Goal: Transaction & Acquisition: Book appointment/travel/reservation

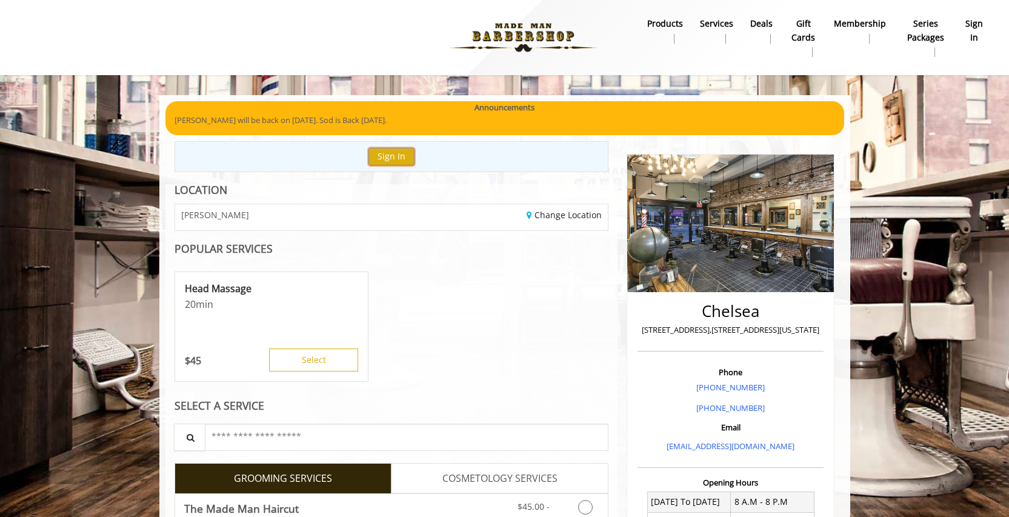
click at [391, 164] on button "Sign In" at bounding box center [391, 157] width 46 height 18
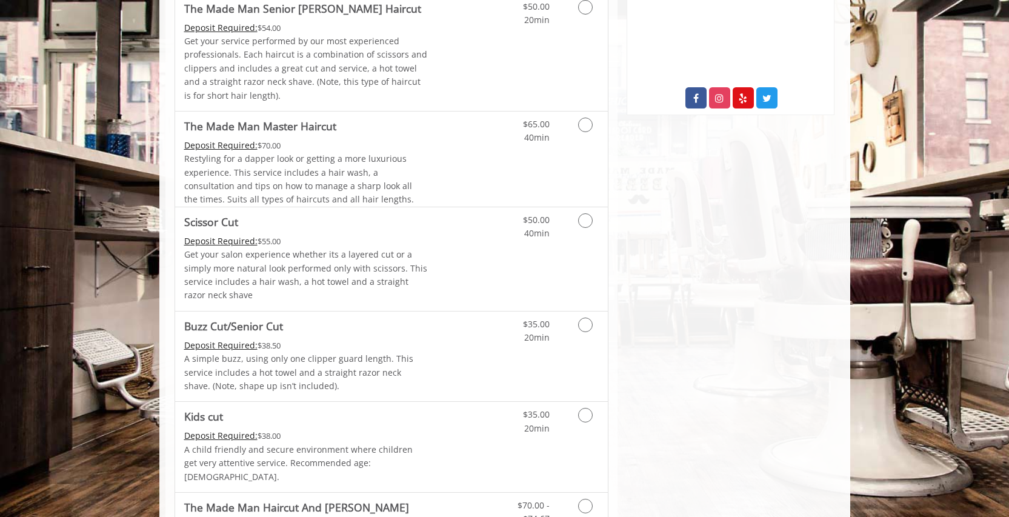
scroll to position [702, 0]
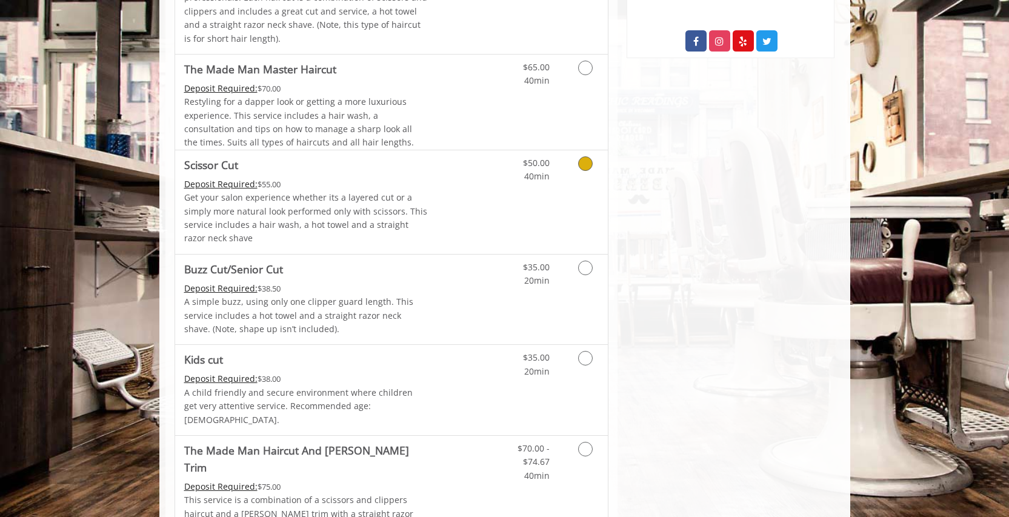
click at [588, 164] on icon "Grooming services" at bounding box center [585, 163] width 15 height 15
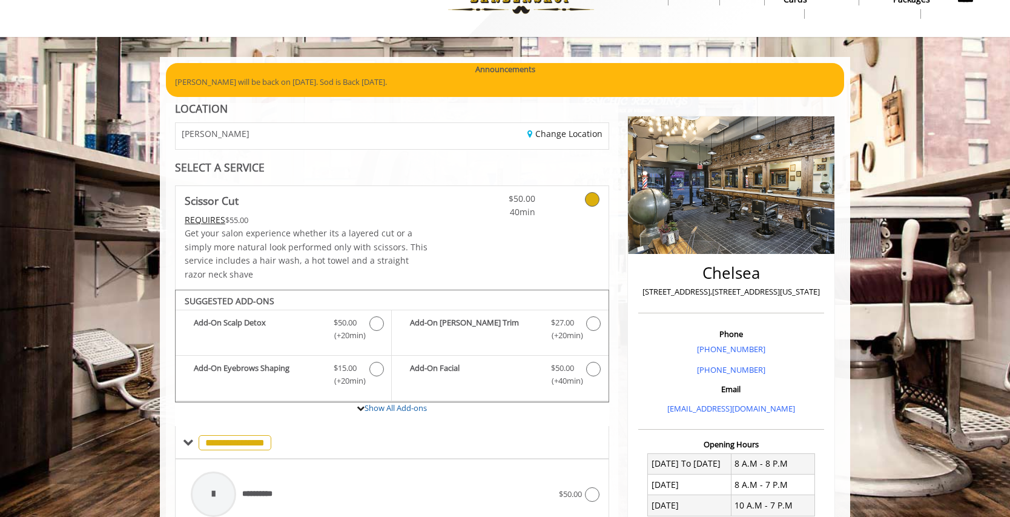
scroll to position [0, 0]
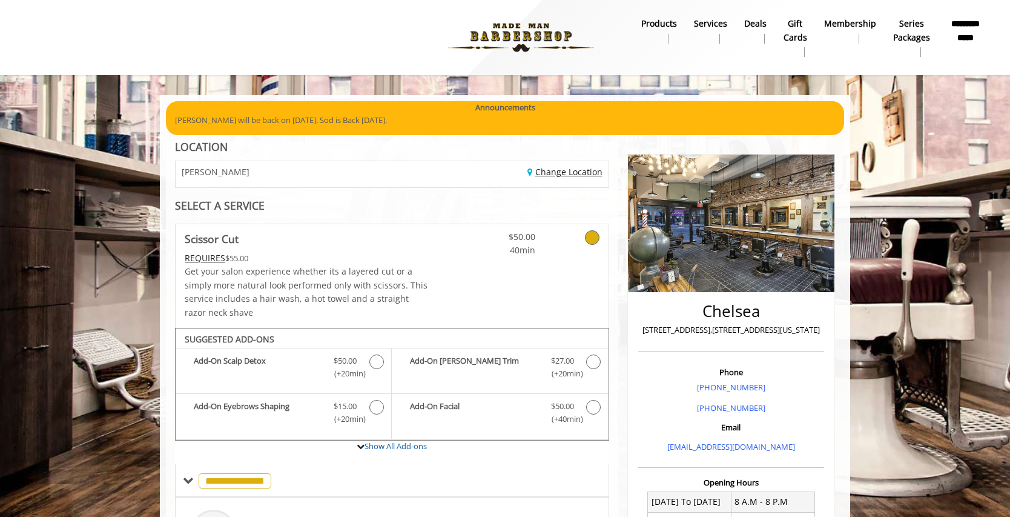
click at [552, 172] on link "Change Location" at bounding box center [565, 172] width 75 height 12
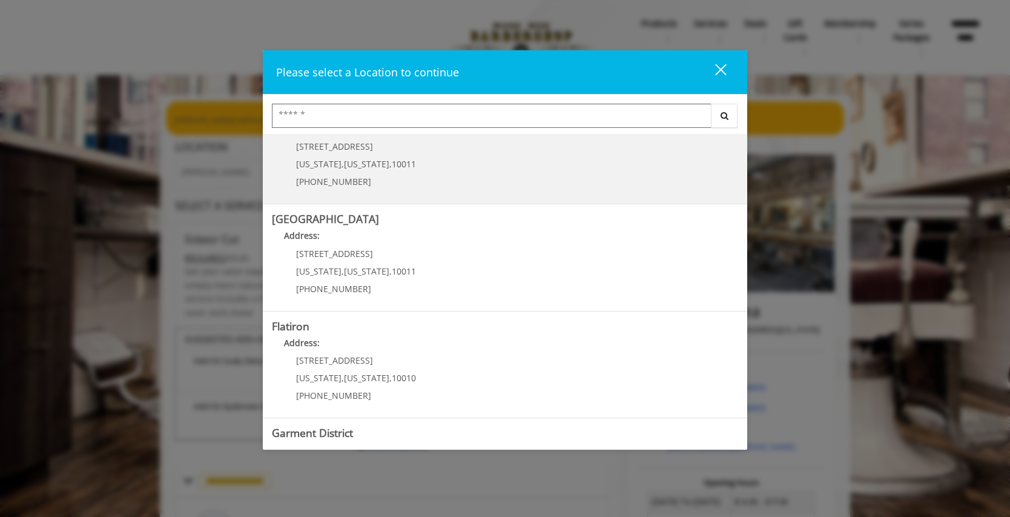
scroll to position [170, 0]
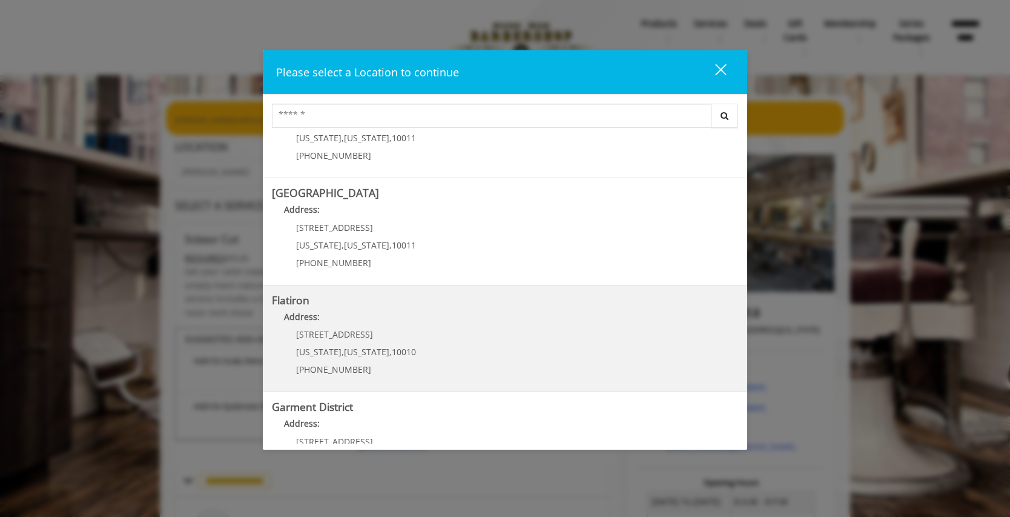
click at [468, 330] on "Flatiron Address: [STREET_ADDRESS][US_STATE][US_STATE] (917) 475-1765" at bounding box center [505, 338] width 466 height 88
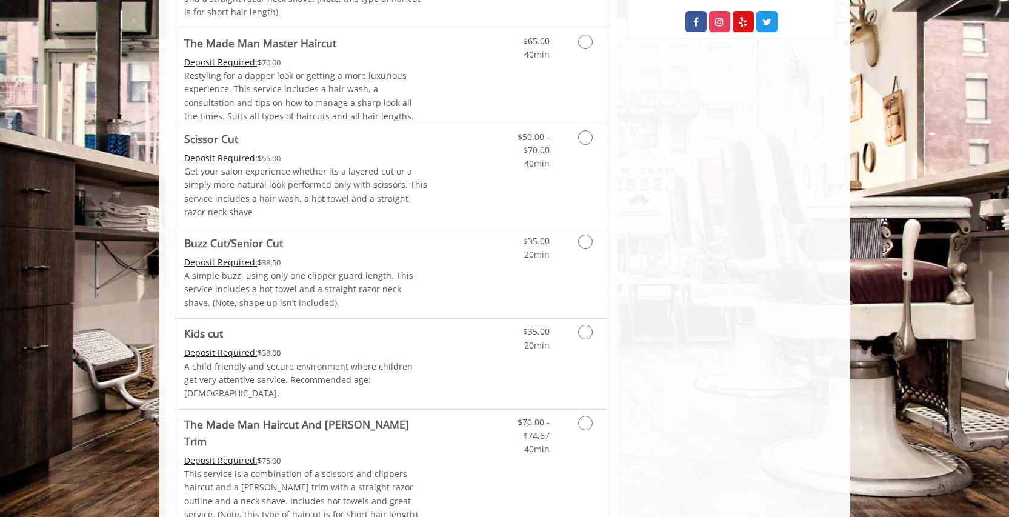
scroll to position [573, 0]
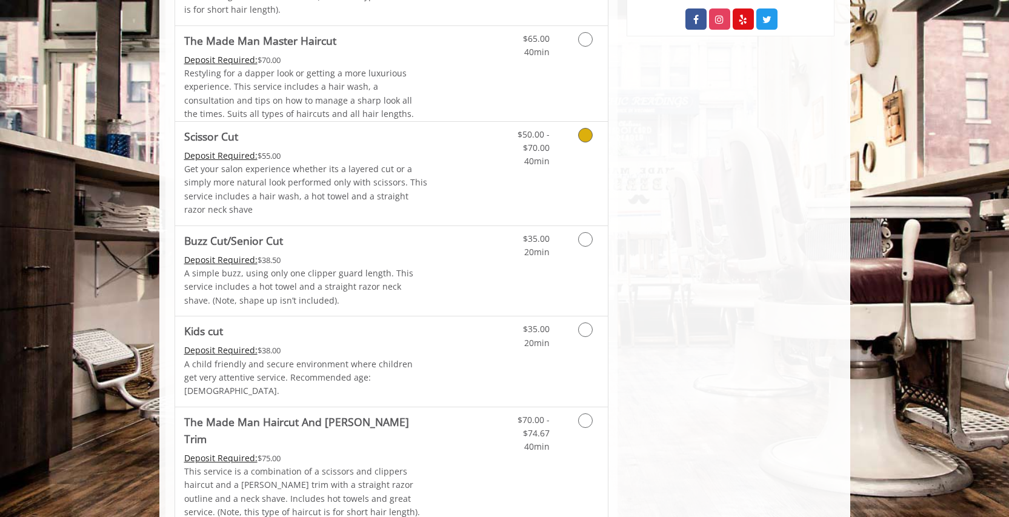
click at [593, 134] on link "Grooming services" at bounding box center [583, 145] width 31 height 47
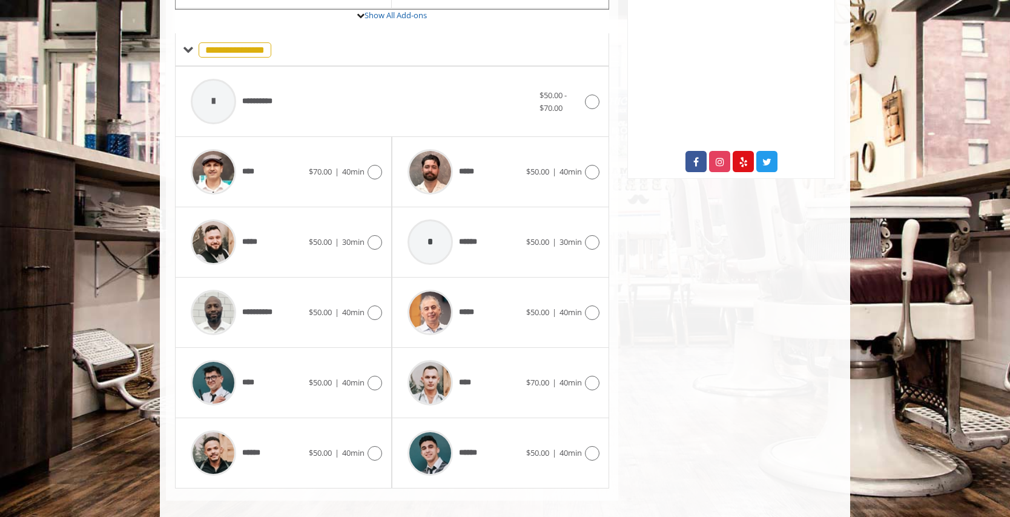
scroll to position [445, 0]
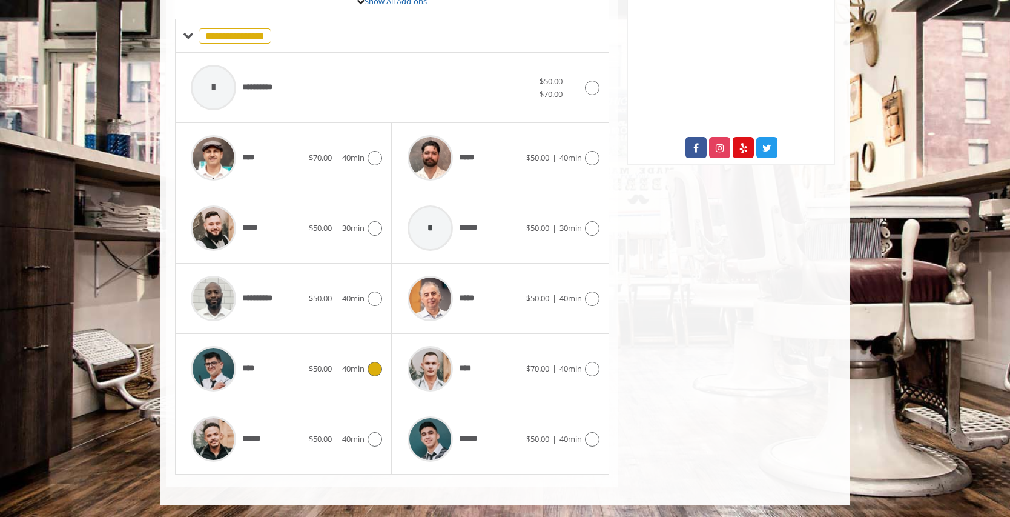
click at [366, 370] on div at bounding box center [374, 369] width 18 height 15
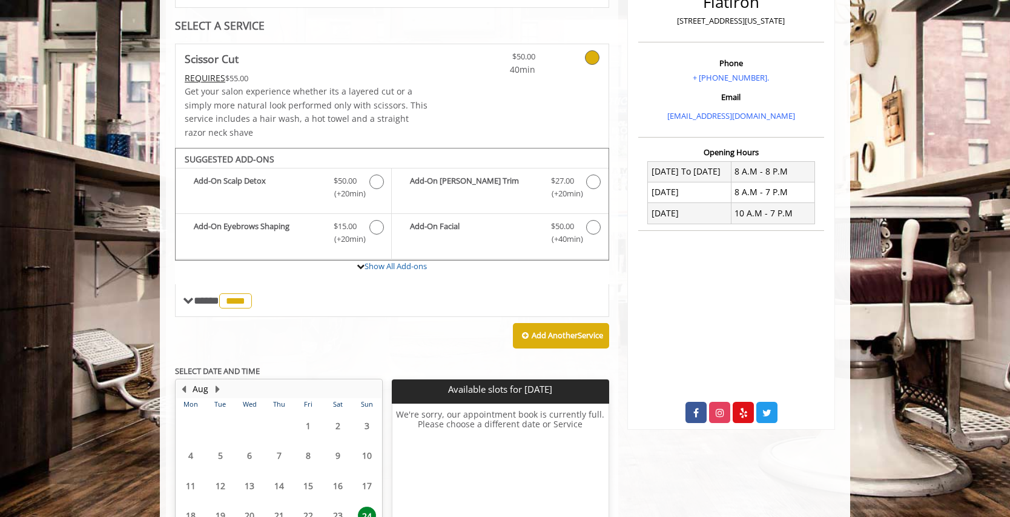
scroll to position [291, 0]
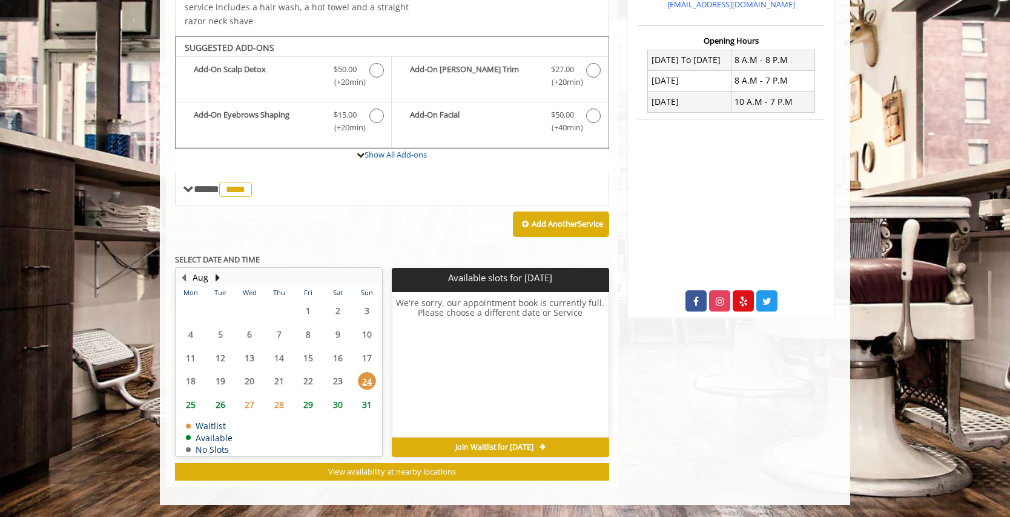
click at [217, 404] on span "26" at bounding box center [220, 405] width 18 height 18
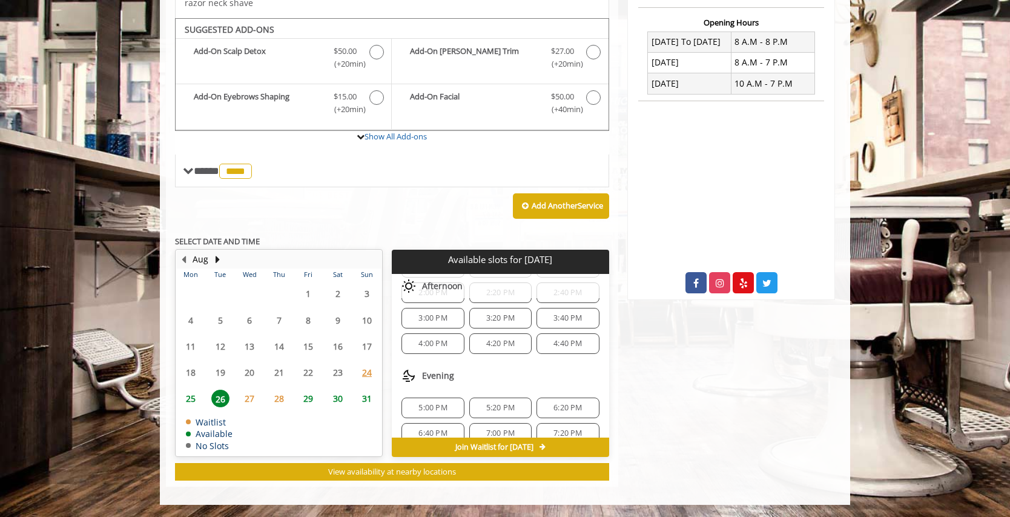
scroll to position [233, 0]
click at [193, 397] on span "25" at bounding box center [191, 399] width 18 height 18
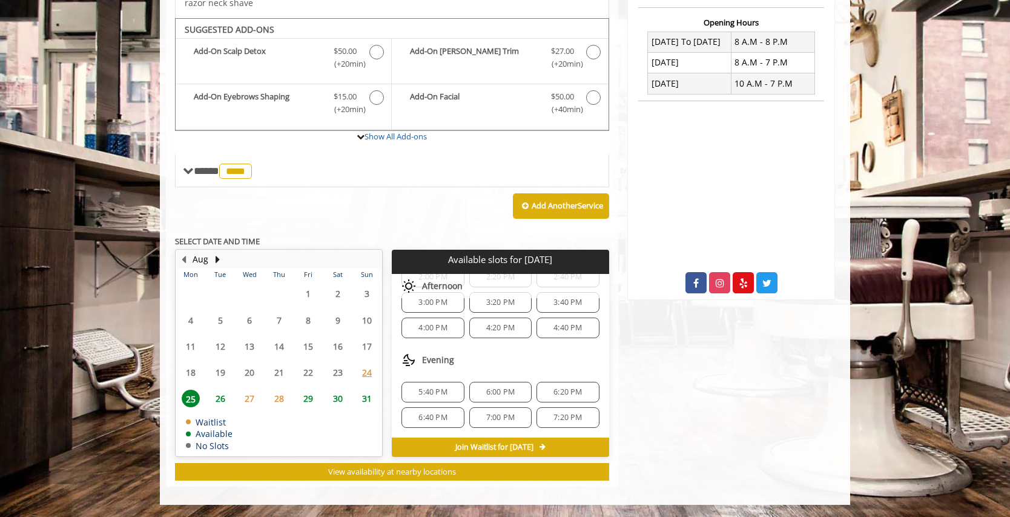
click at [563, 416] on span "7:20 PM" at bounding box center [568, 418] width 28 height 10
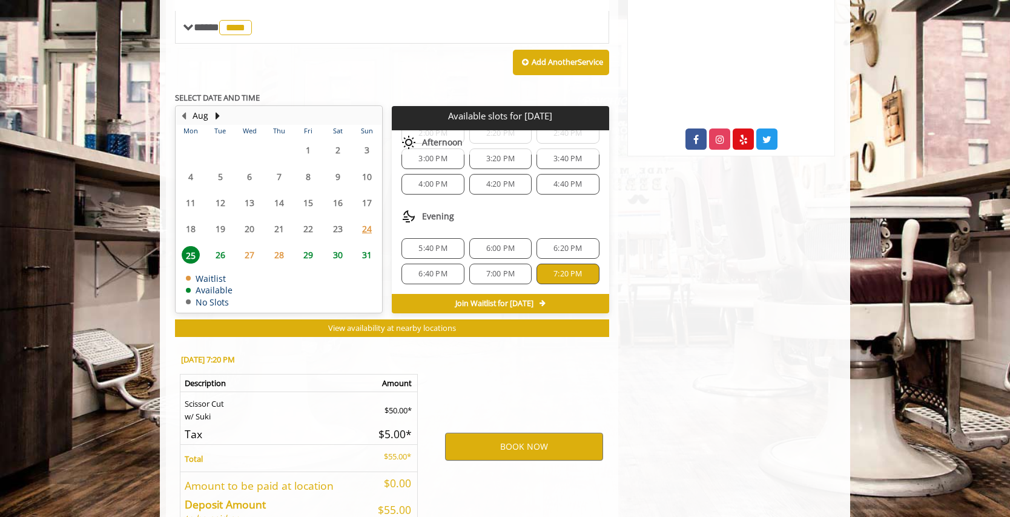
click at [309, 250] on span "29" at bounding box center [308, 255] width 18 height 18
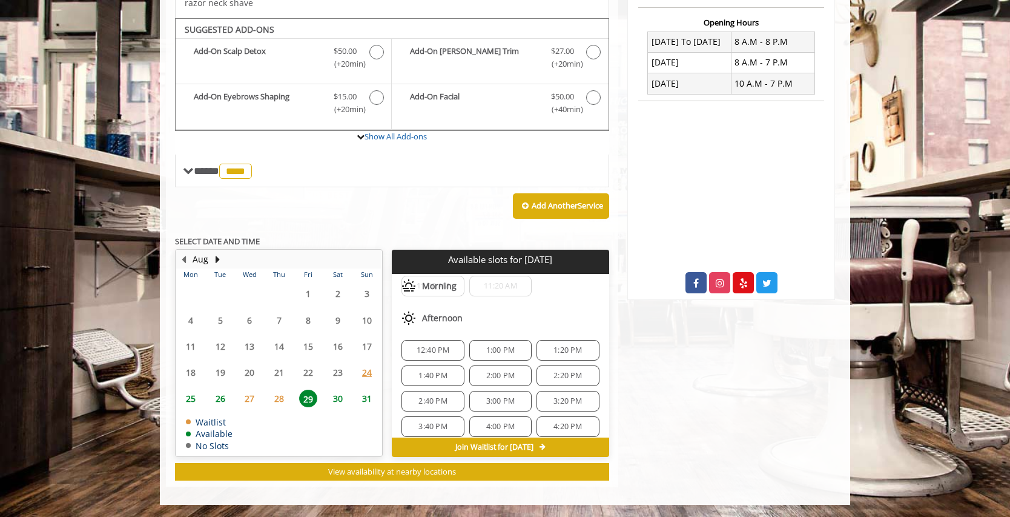
scroll to position [258, 0]
click at [221, 396] on span "26" at bounding box center [220, 399] width 18 height 18
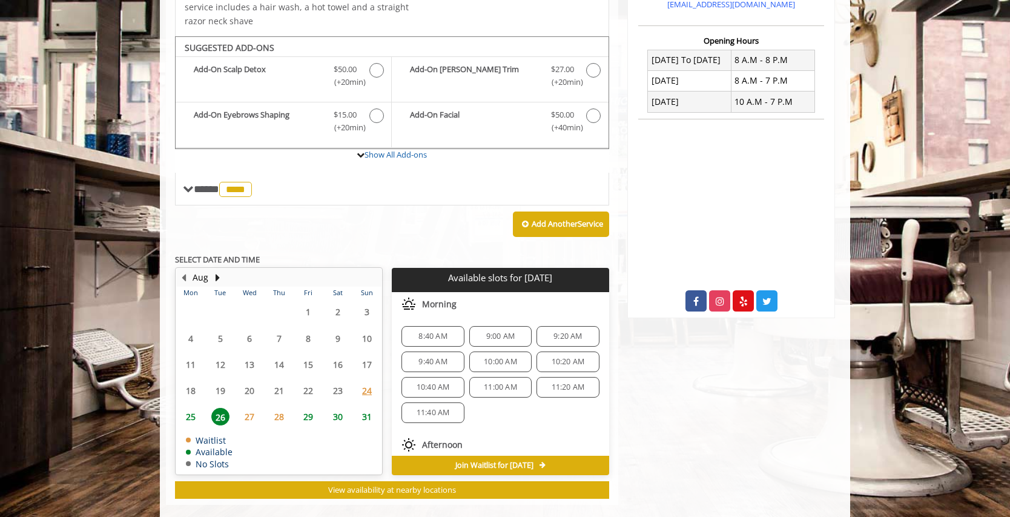
scroll to position [310, 0]
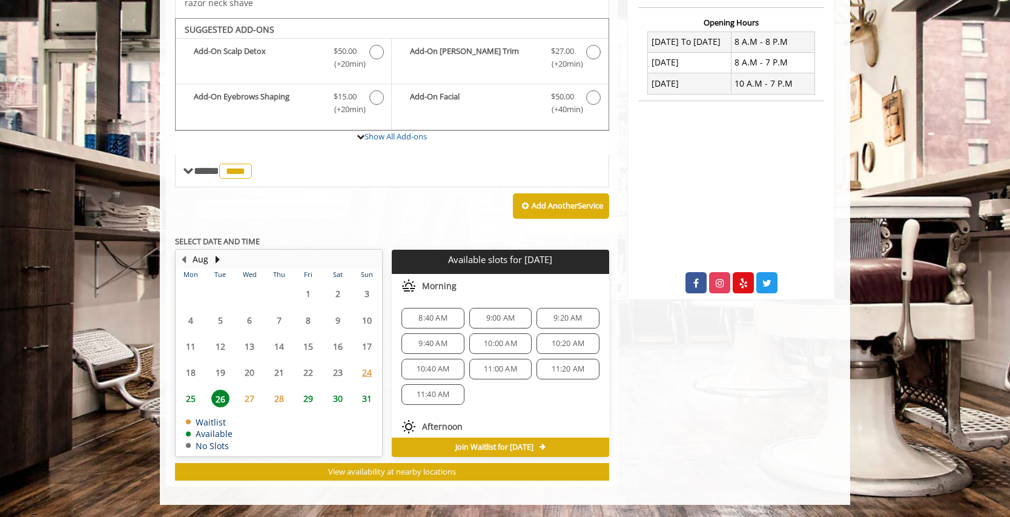
click at [336, 394] on span "30" at bounding box center [338, 399] width 18 height 18
click at [310, 395] on span "29" at bounding box center [308, 399] width 18 height 18
click at [221, 394] on span "26" at bounding box center [220, 399] width 18 height 18
click at [196, 394] on span "25" at bounding box center [191, 399] width 18 height 18
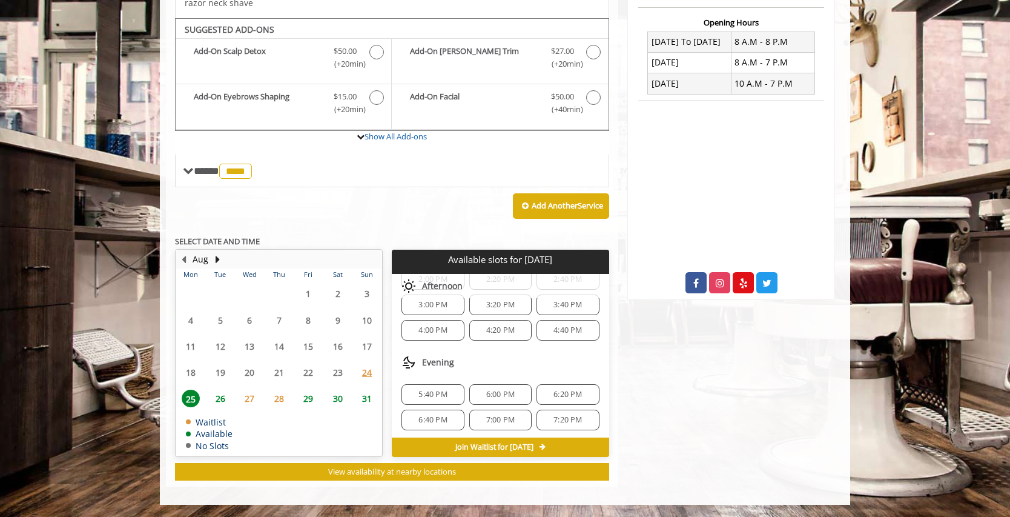
scroll to position [92, 0]
click at [216, 399] on span "26" at bounding box center [220, 399] width 18 height 18
click at [564, 416] on span "7:20 PM" at bounding box center [568, 418] width 28 height 10
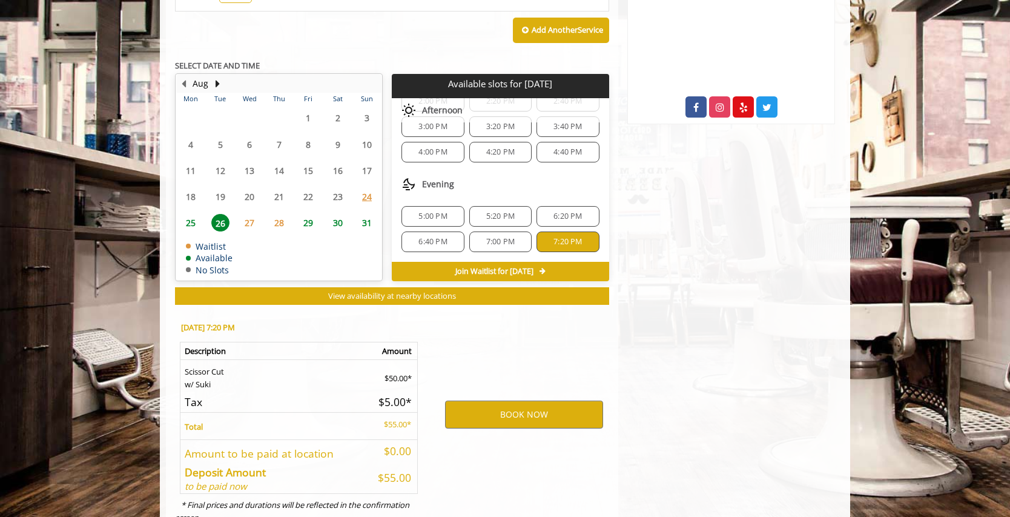
scroll to position [528, 0]
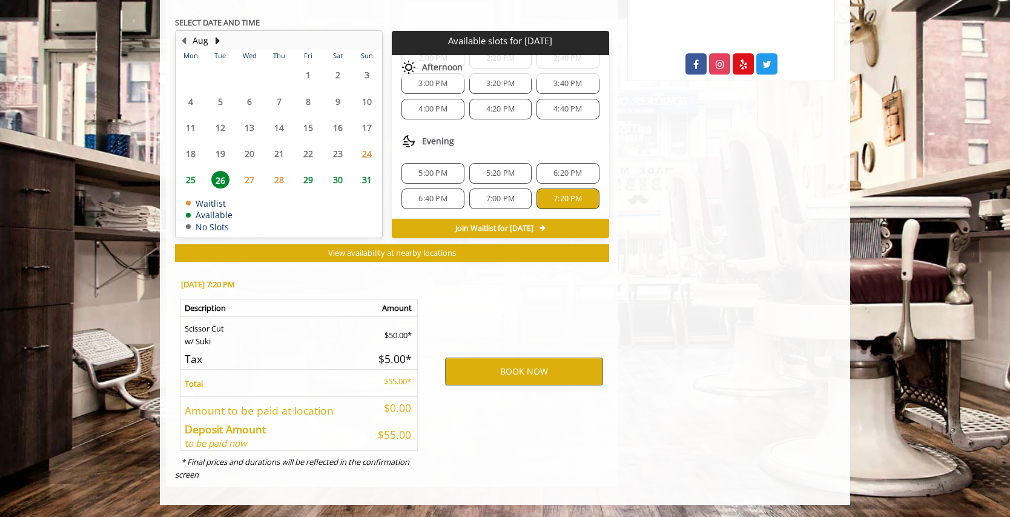
click at [430, 197] on span "6:40 PM" at bounding box center [433, 199] width 28 height 10
click at [554, 374] on button "BOOK NOW" at bounding box center [524, 371] width 158 height 28
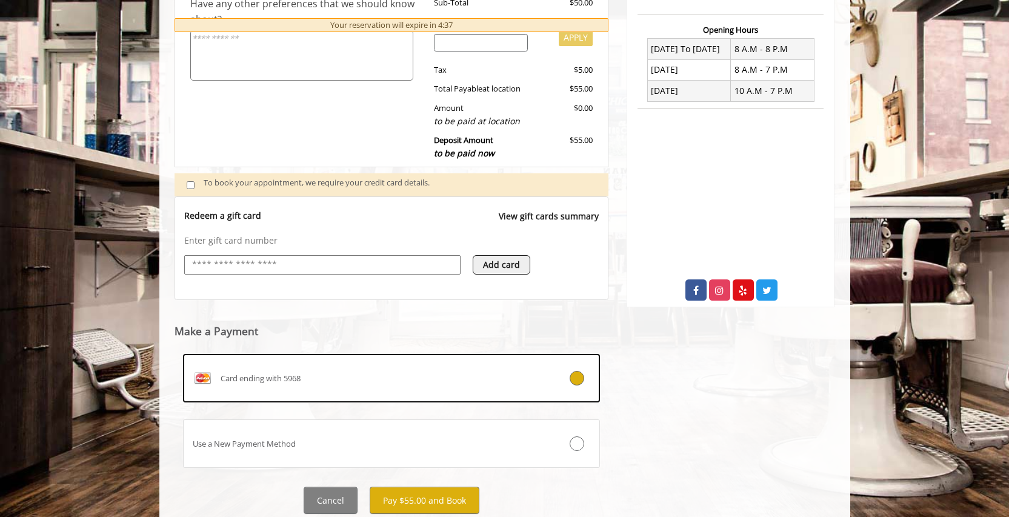
scroll to position [342, 0]
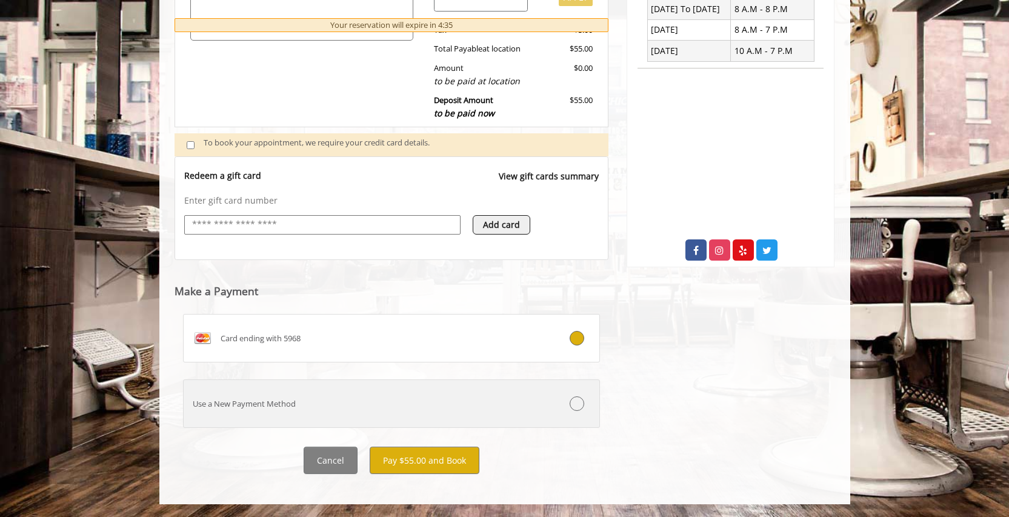
click at [366, 400] on div "Use a New Payment Method" at bounding box center [357, 403] width 347 height 13
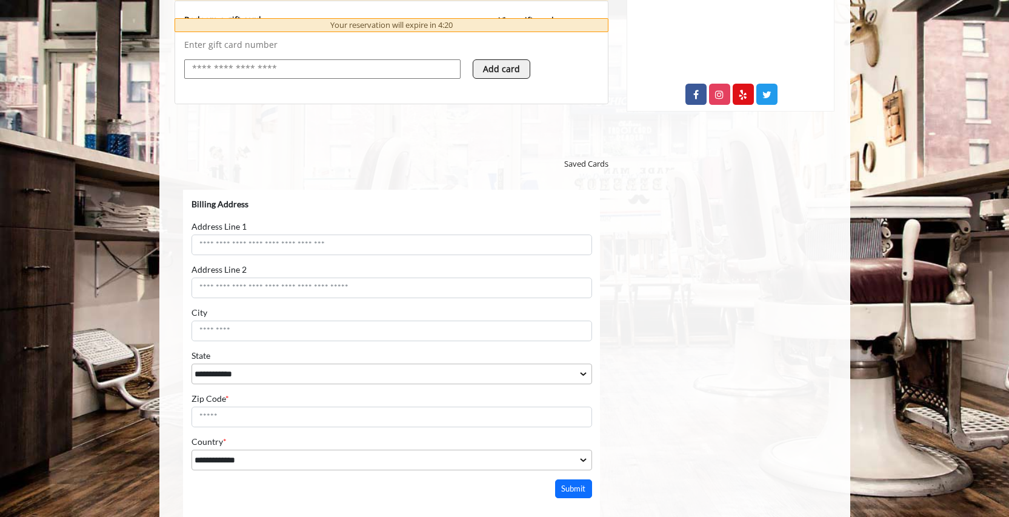
scroll to position [528, 0]
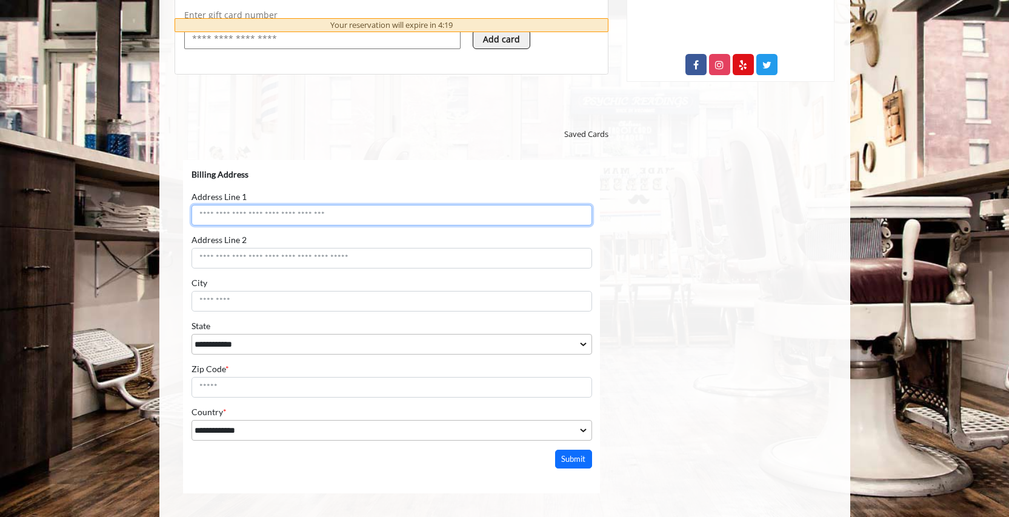
click at [294, 214] on input "Address Line 1" at bounding box center [391, 215] width 400 height 21
type input "**********"
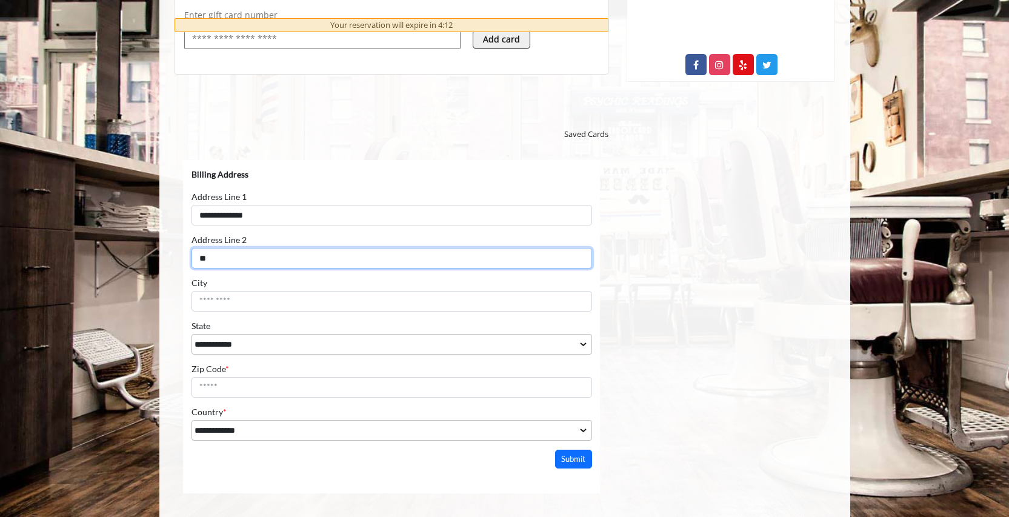
type input "**"
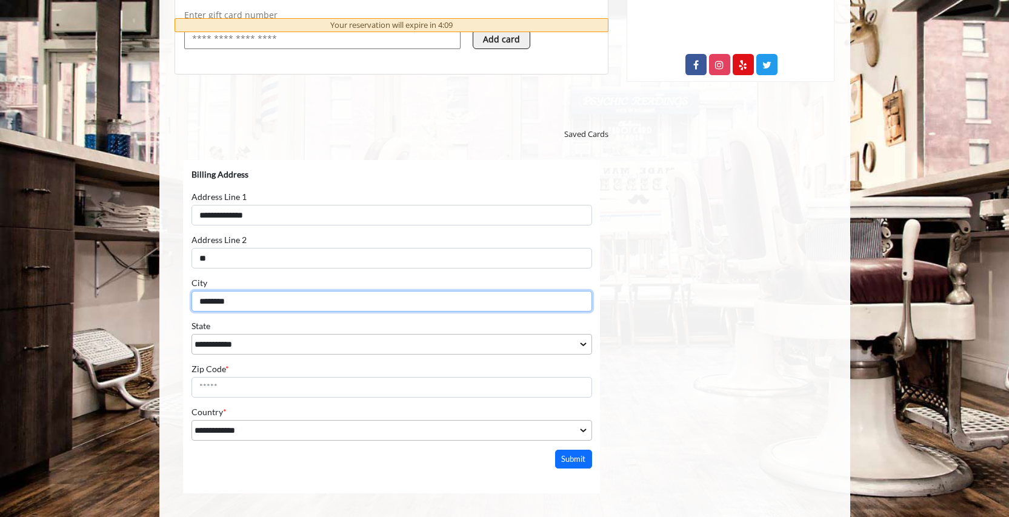
type input "********"
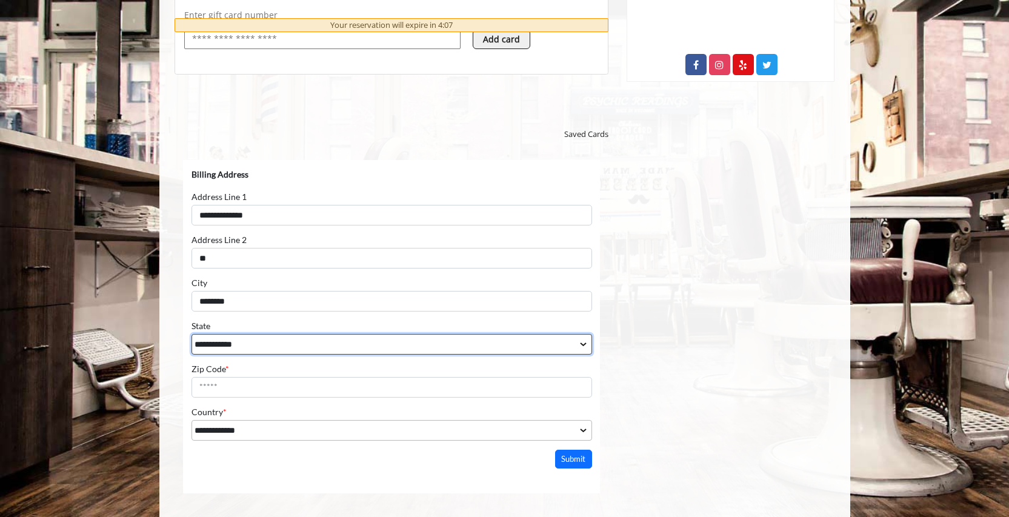
click at [225, 340] on select "**********" at bounding box center [391, 344] width 400 height 21
select select "**"
click at [191, 334] on select "**********" at bounding box center [391, 344] width 400 height 21
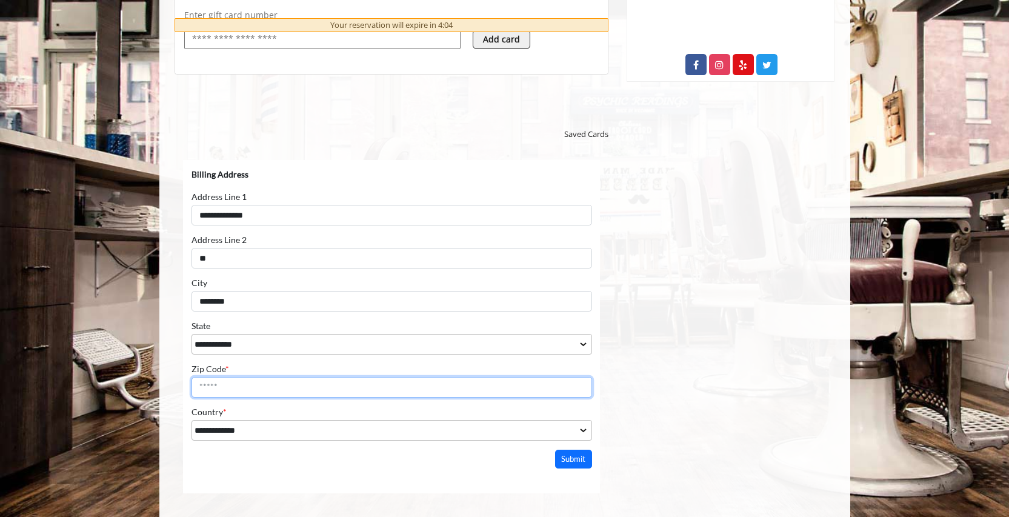
click at [228, 391] on input "Zip Code *" at bounding box center [391, 387] width 400 height 21
type input "*****"
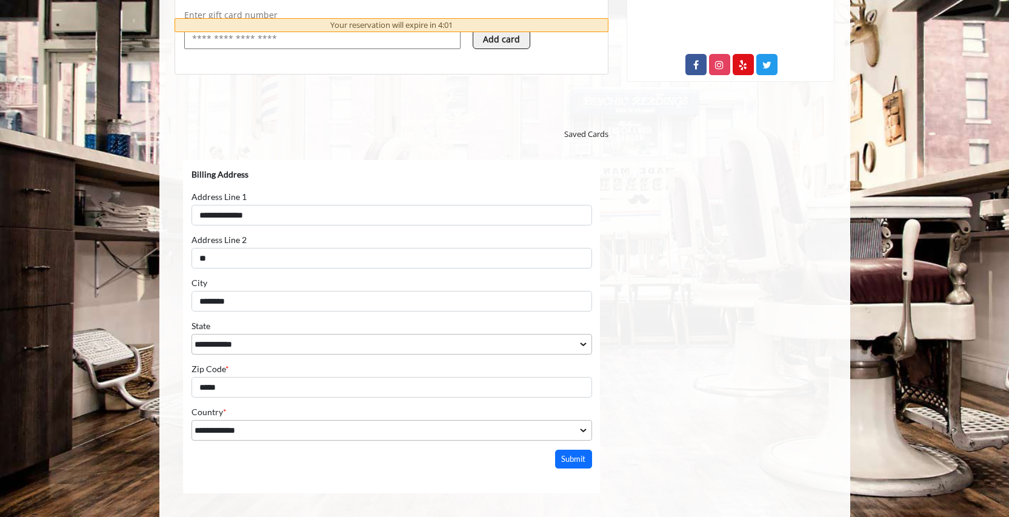
click at [231, 468] on html "**********" at bounding box center [390, 314] width 417 height 308
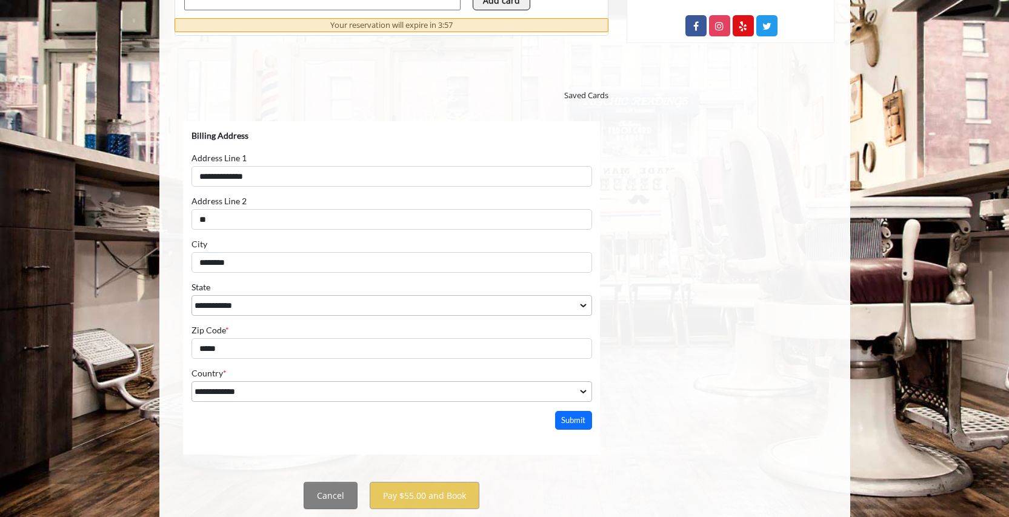
scroll to position [568, 0]
click at [576, 423] on button "Submit" at bounding box center [573, 419] width 38 height 19
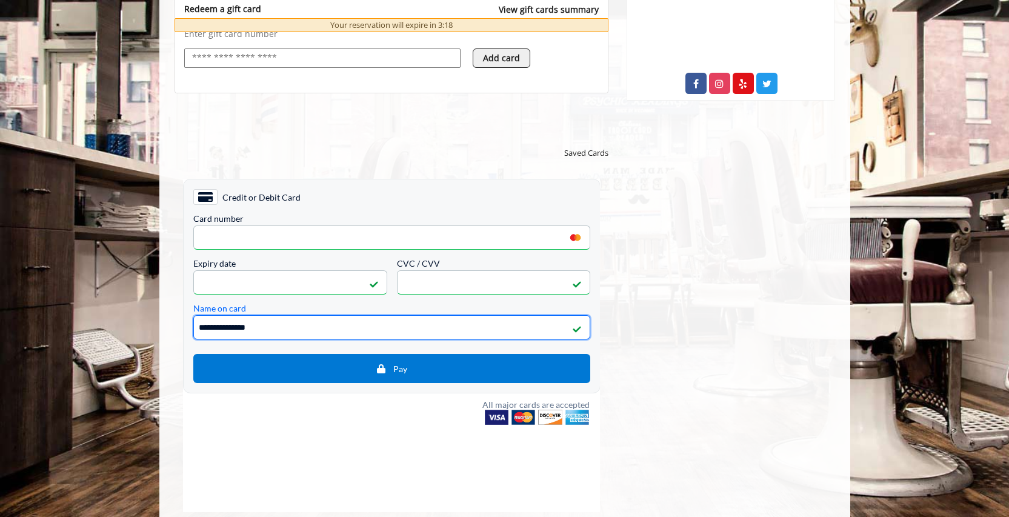
scroll to position [520, 0]
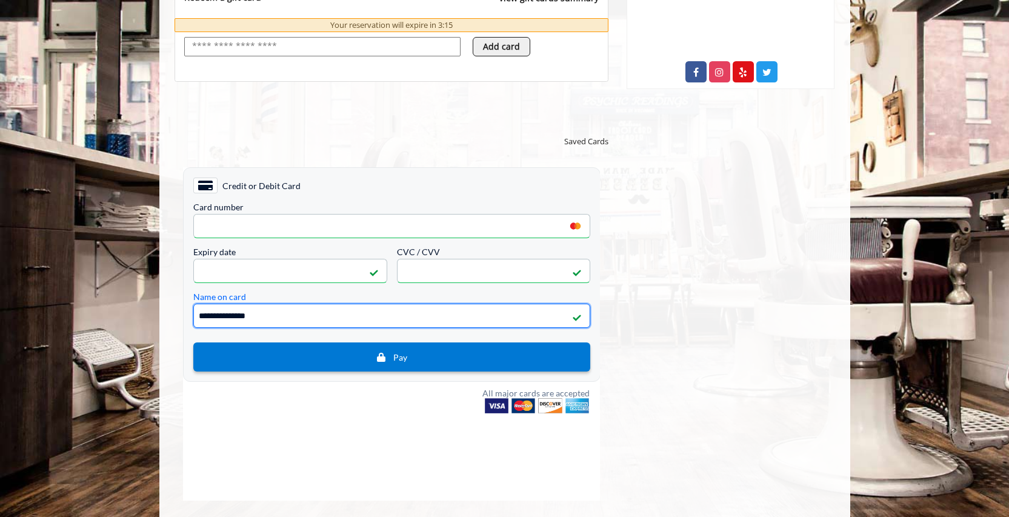
type input "**********"
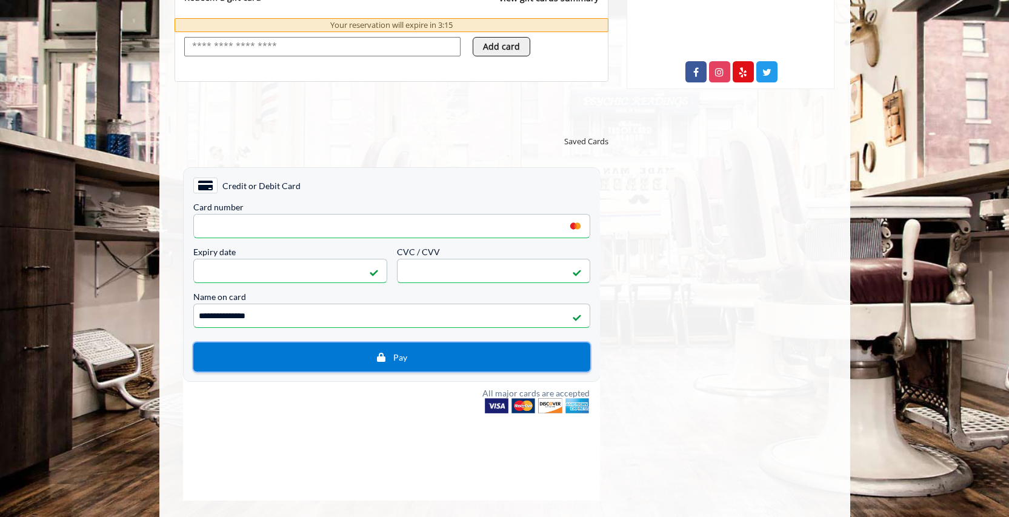
click at [373, 361] on span "Pay" at bounding box center [391, 356] width 379 height 11
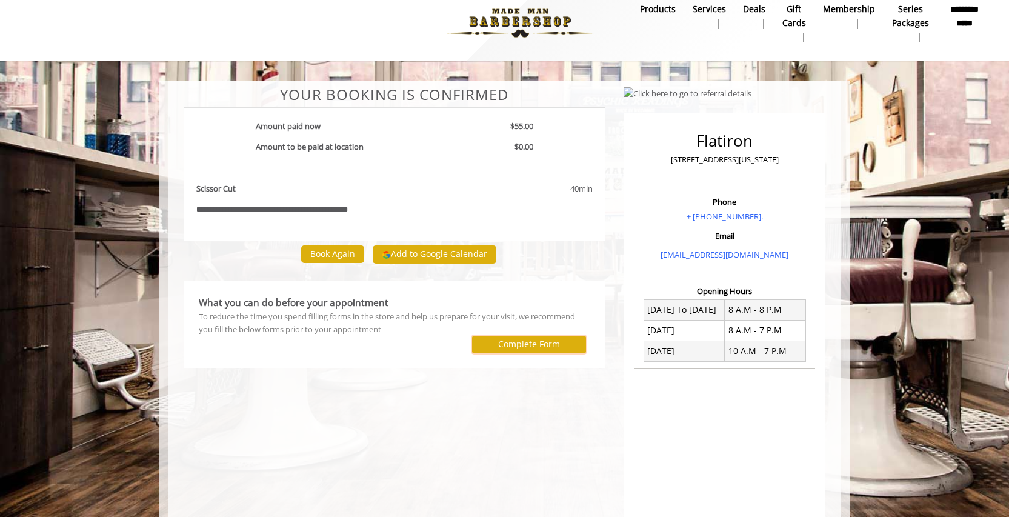
click at [533, 339] on label "Complete Form" at bounding box center [529, 344] width 62 height 10
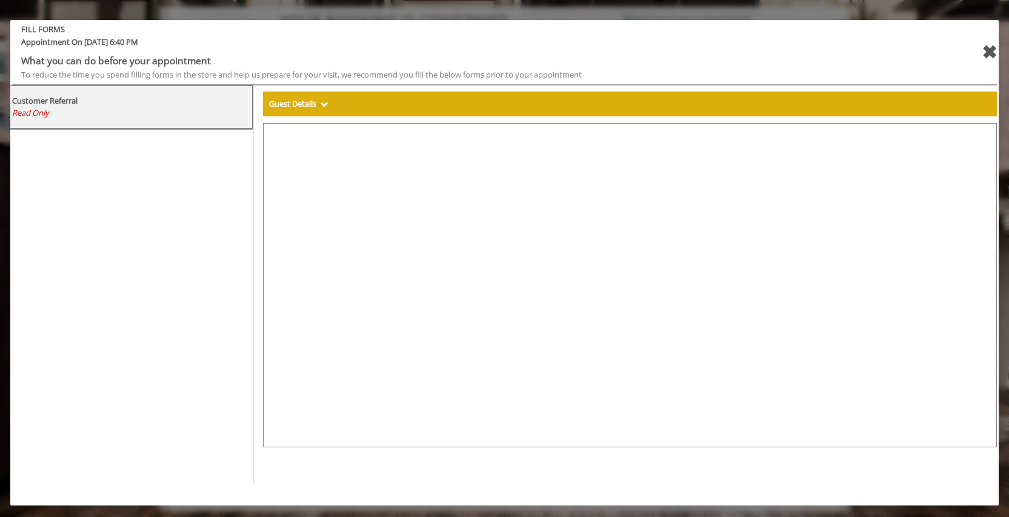
scroll to position [95, 0]
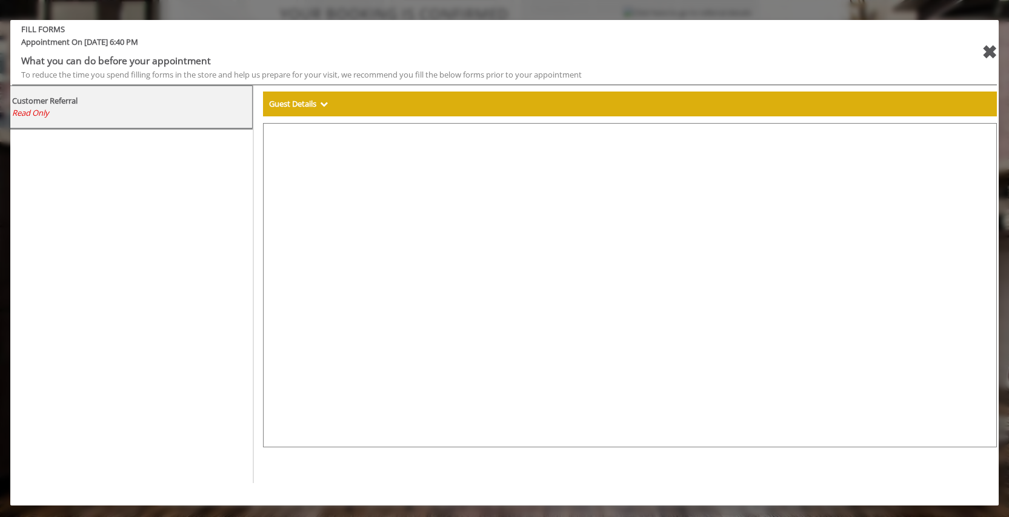
select select "***"
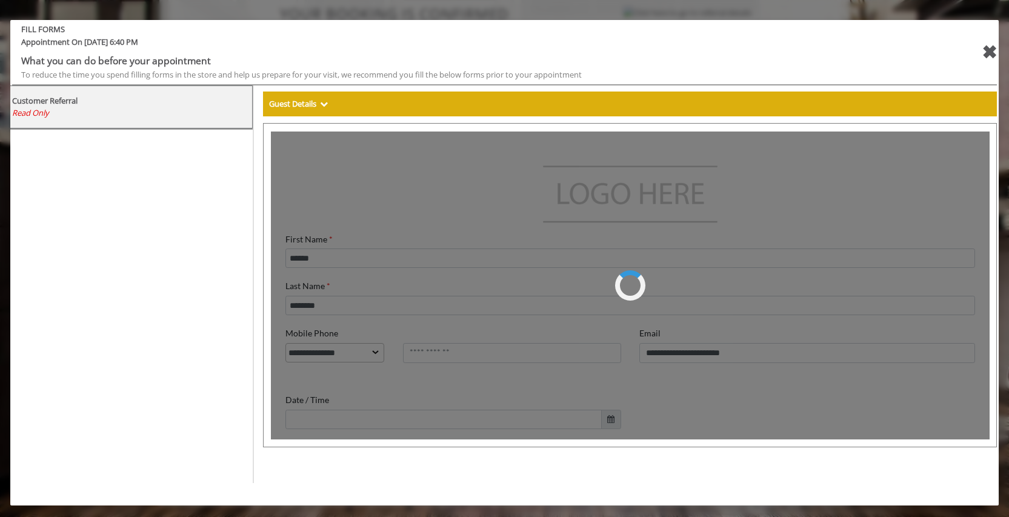
scroll to position [0, 0]
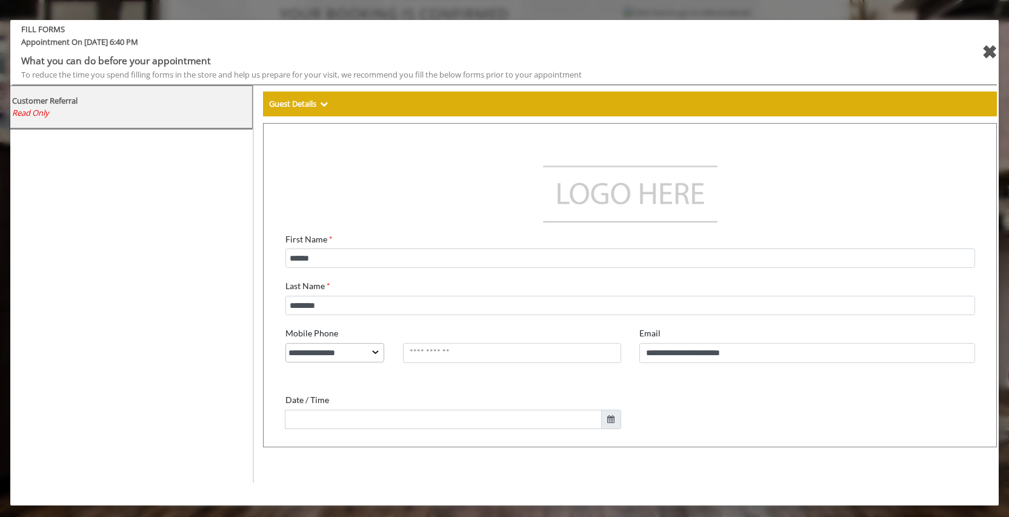
click at [990, 51] on div "✖" at bounding box center [988, 52] width 15 height 29
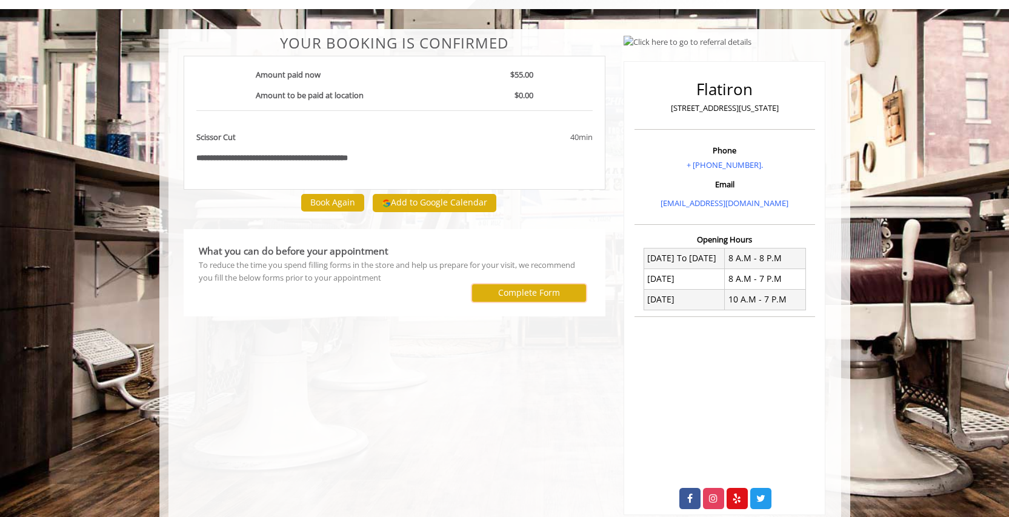
scroll to position [65, 0]
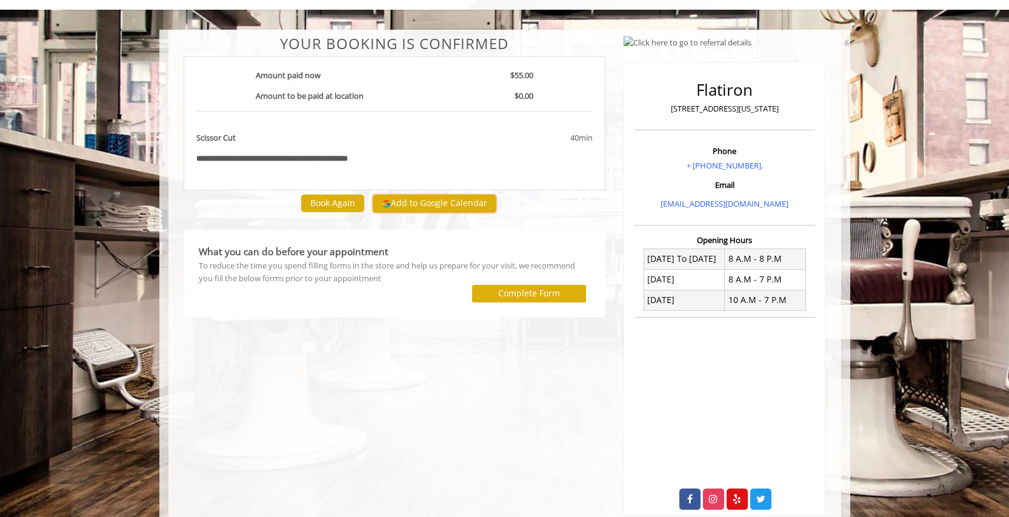
click at [440, 206] on button "Add to Google Calendar" at bounding box center [435, 203] width 124 height 18
